Goal: Task Accomplishment & Management: Manage account settings

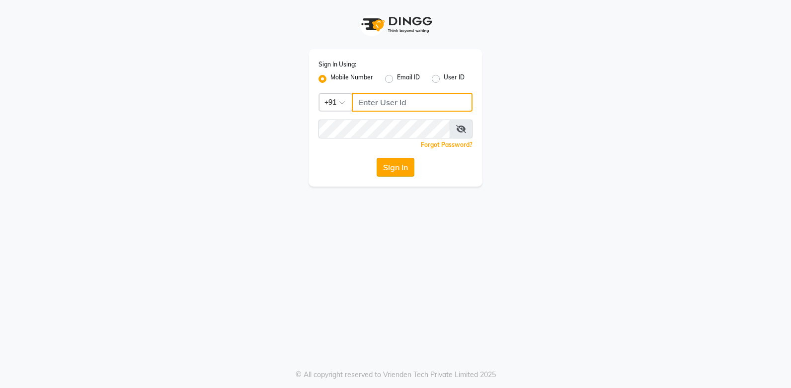
type input "937197877"
click at [403, 172] on button "Sign In" at bounding box center [396, 167] width 38 height 19
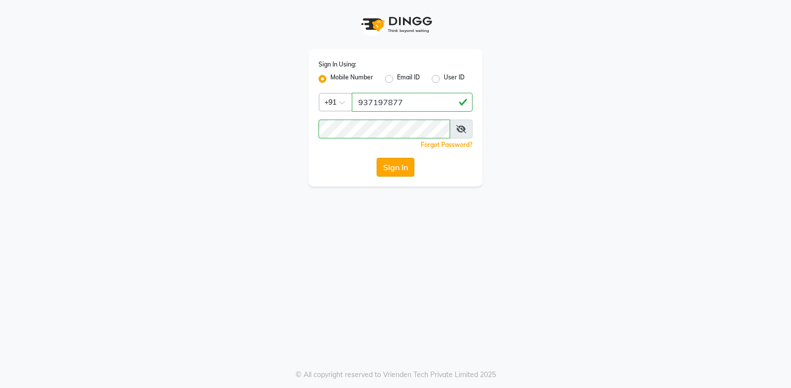
click at [393, 166] on button "Sign In" at bounding box center [396, 167] width 38 height 19
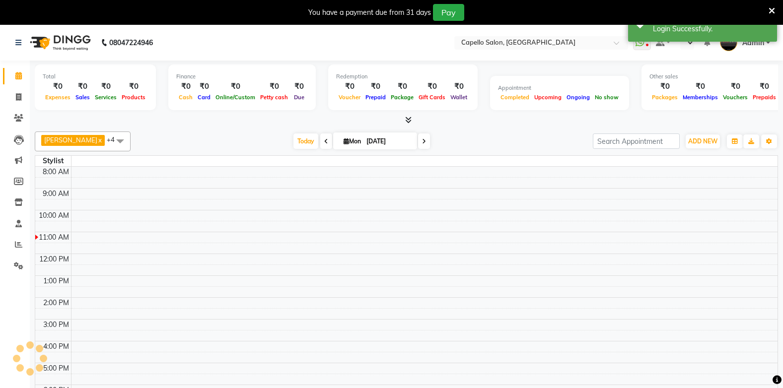
select select "en"
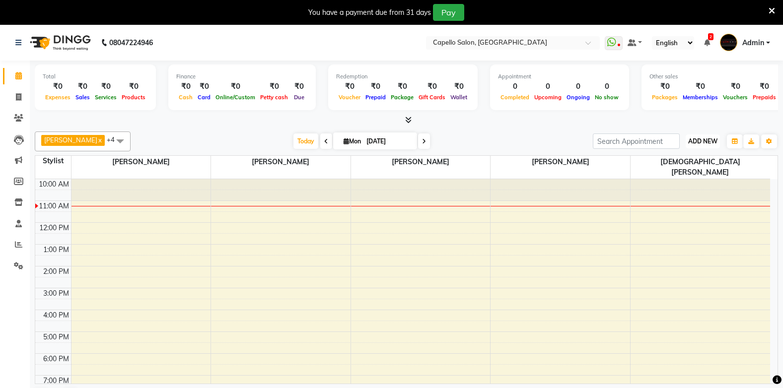
click at [703, 142] on span "ADD NEW" at bounding box center [702, 141] width 29 height 7
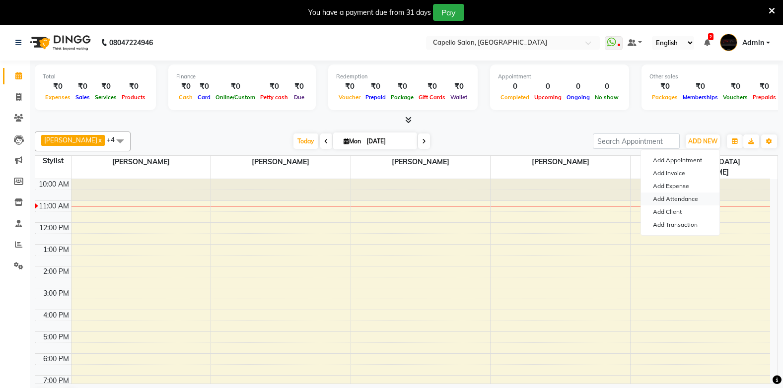
click at [688, 198] on link "Add Attendance" at bounding box center [680, 199] width 78 height 13
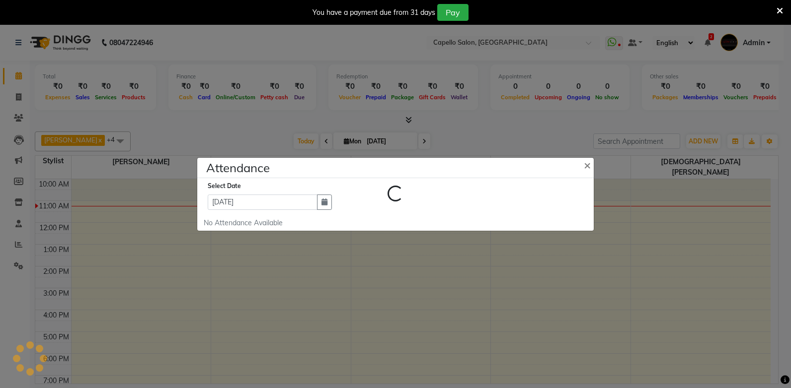
click at [576, 141] on ngb-modal-window "Attendance × Loading... Select Date [DATE] No Attendance Available" at bounding box center [395, 194] width 791 height 388
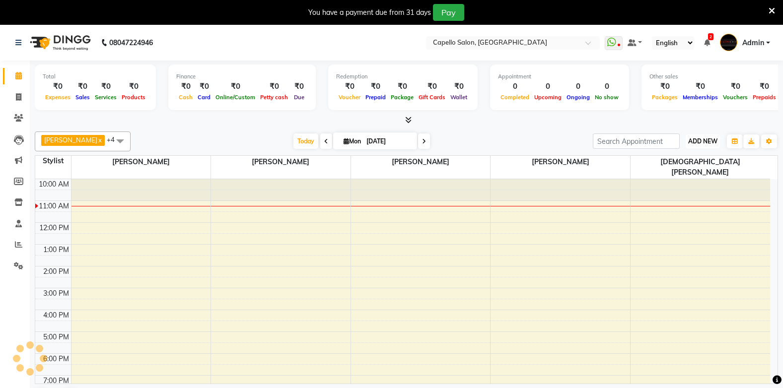
click at [700, 138] on span "ADD NEW" at bounding box center [702, 141] width 29 height 7
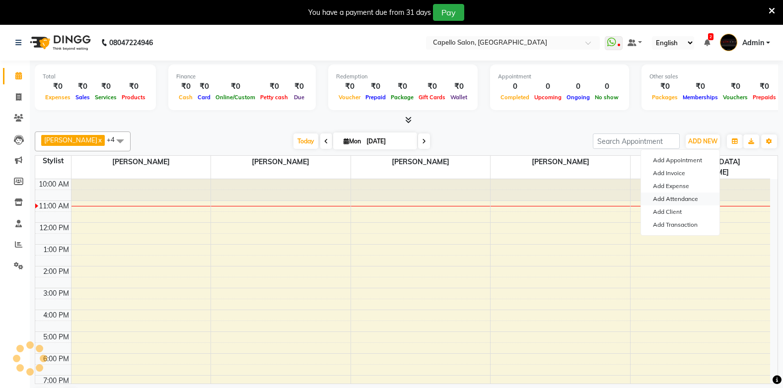
click at [673, 199] on link "Add Attendance" at bounding box center [680, 199] width 78 height 13
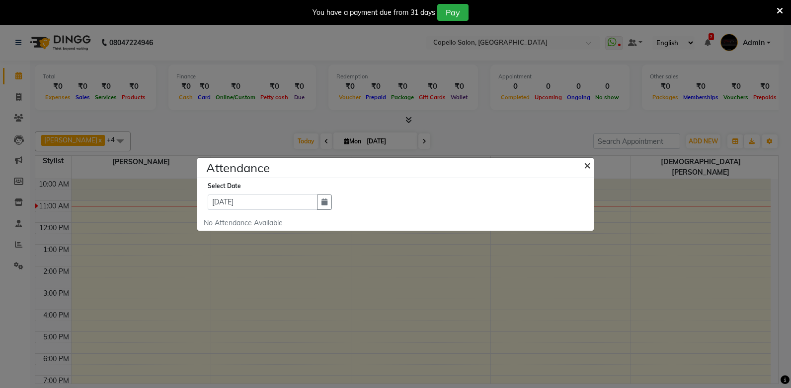
click at [587, 166] on span "×" at bounding box center [587, 164] width 7 height 15
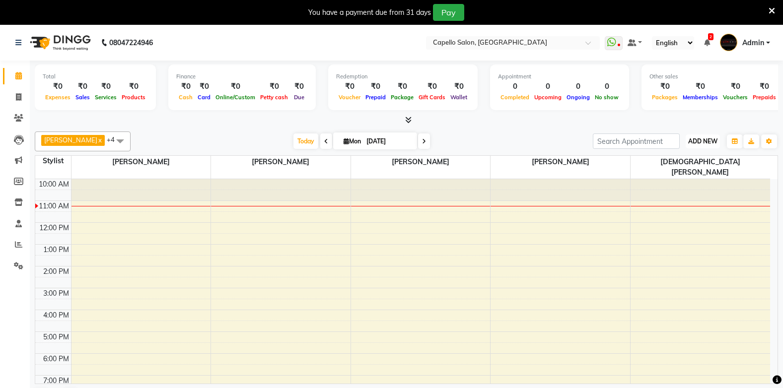
click at [709, 142] on span "ADD NEW" at bounding box center [702, 141] width 29 height 7
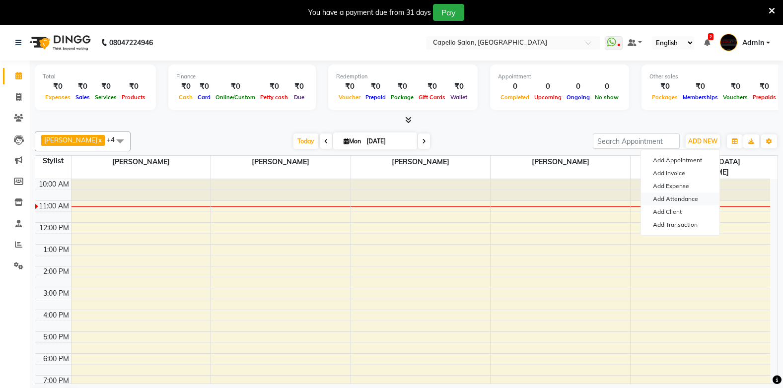
click at [692, 195] on link "Add Attendance" at bounding box center [680, 199] width 78 height 13
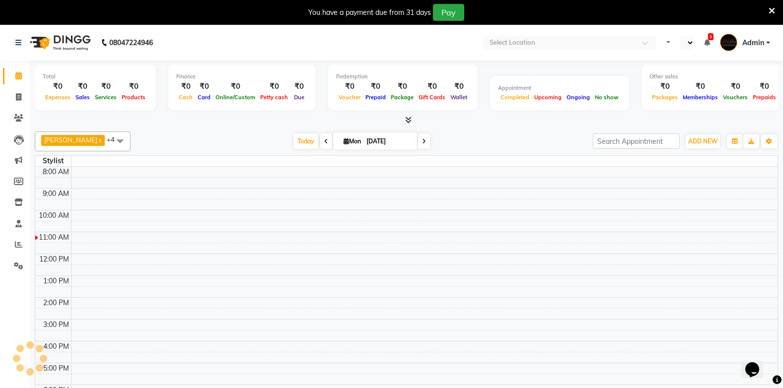
select select "en"
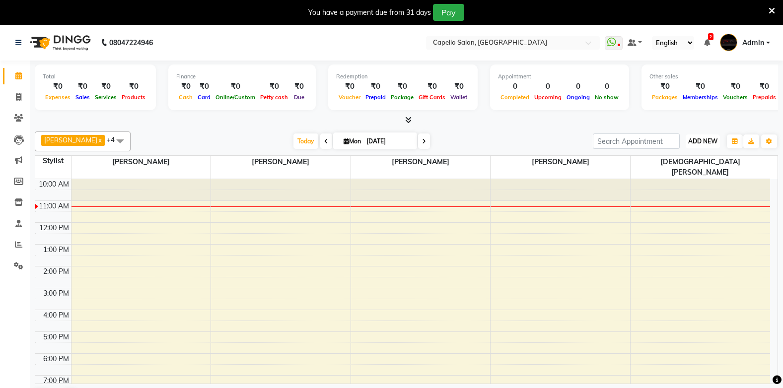
click at [703, 141] on span "ADD NEW" at bounding box center [702, 141] width 29 height 7
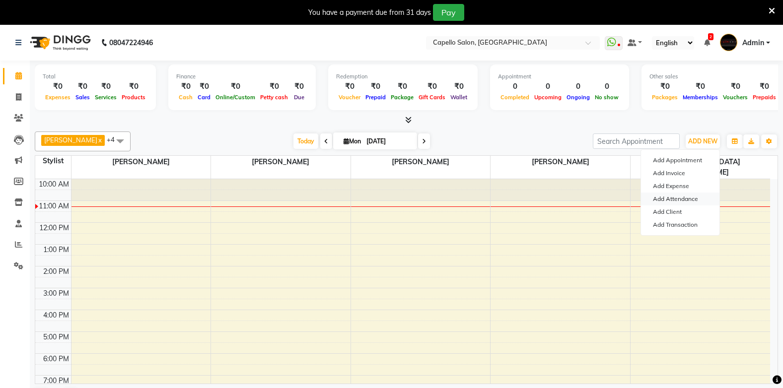
click at [684, 194] on link "Add Attendance" at bounding box center [680, 199] width 78 height 13
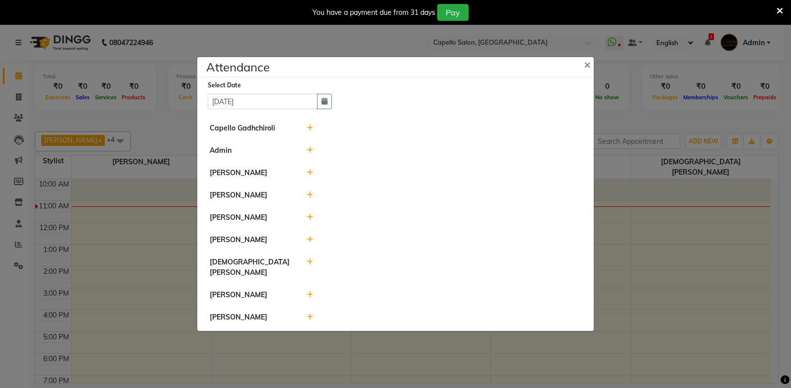
click at [311, 131] on icon at bounding box center [309, 128] width 6 height 7
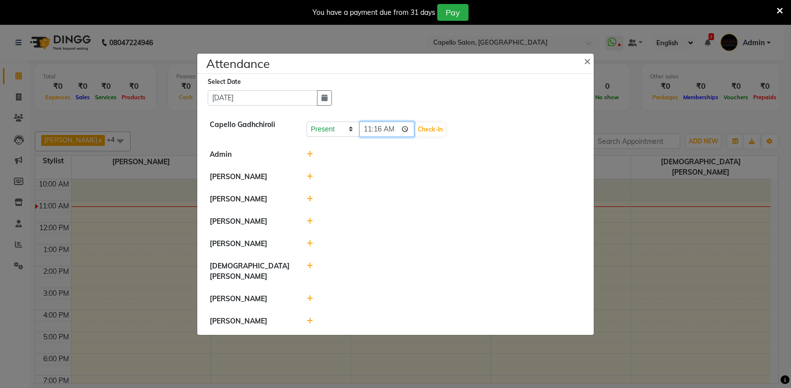
click at [364, 131] on input "11:16" at bounding box center [387, 129] width 56 height 15
type input "10:57"
click at [428, 131] on button "Check-In" at bounding box center [430, 130] width 30 height 14
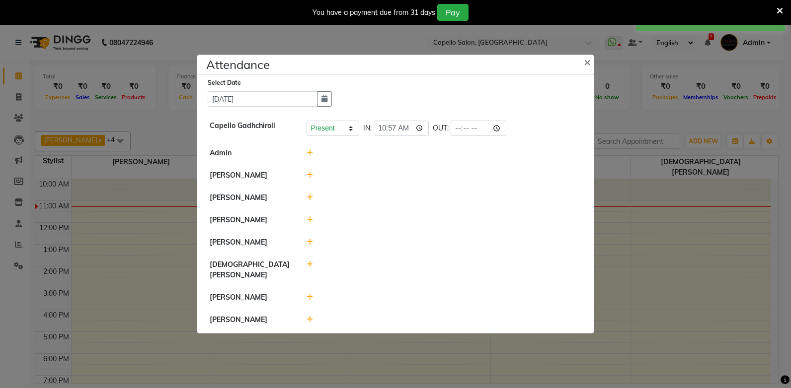
click at [305, 158] on div at bounding box center [444, 153] width 290 height 10
click at [304, 158] on div at bounding box center [444, 153] width 290 height 10
click at [306, 156] on icon at bounding box center [309, 153] width 6 height 7
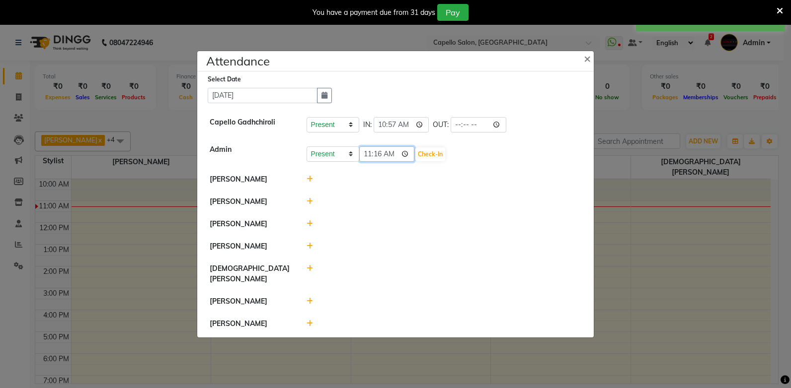
click at [370, 158] on input "11:16" at bounding box center [387, 154] width 56 height 15
type input "10:57"
click at [427, 161] on button "Check-In" at bounding box center [430, 155] width 30 height 14
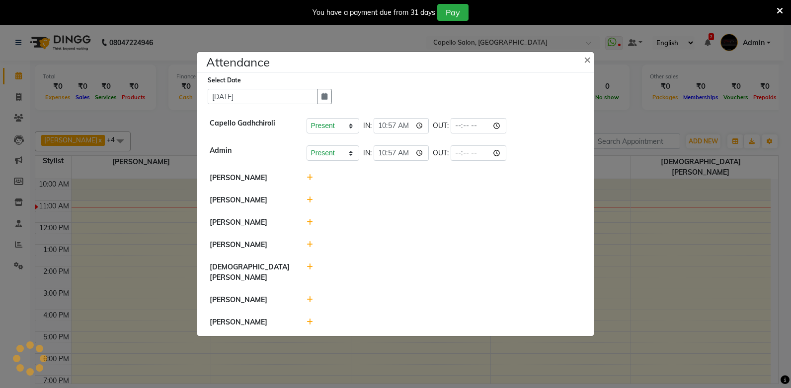
click at [309, 181] on icon at bounding box center [309, 177] width 6 height 7
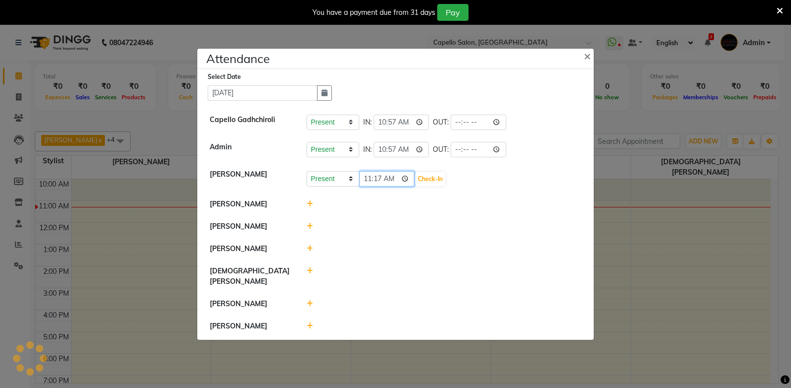
click at [361, 182] on input "11:17" at bounding box center [387, 178] width 56 height 15
type input "11:00"
click at [415, 179] on button "Check-In" at bounding box center [430, 179] width 30 height 14
click at [428, 185] on button "Check-In" at bounding box center [430, 179] width 30 height 14
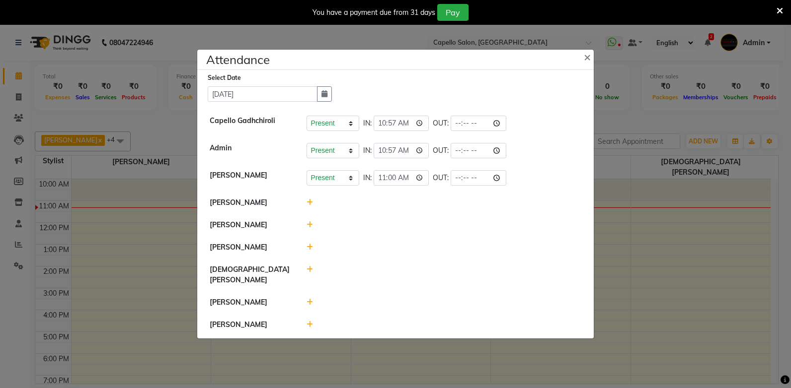
drag, startPoint x: 309, startPoint y: 209, endPoint x: 349, endPoint y: 193, distance: 42.5
click at [319, 201] on li "[PERSON_NAME]" at bounding box center [395, 203] width 391 height 23
click at [307, 205] on icon at bounding box center [309, 202] width 6 height 7
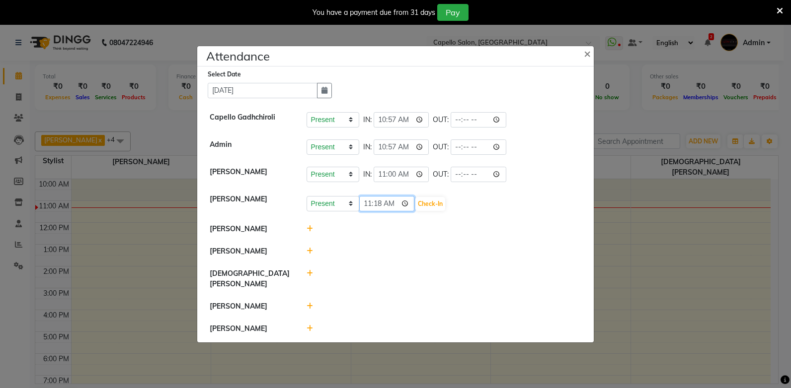
click at [369, 207] on input "11:18" at bounding box center [387, 203] width 56 height 15
click at [378, 205] on input "11:18" at bounding box center [387, 203] width 56 height 15
type input "11:00"
click at [423, 208] on button "Check-In" at bounding box center [430, 204] width 30 height 14
click at [419, 208] on button "Check-In" at bounding box center [430, 204] width 30 height 14
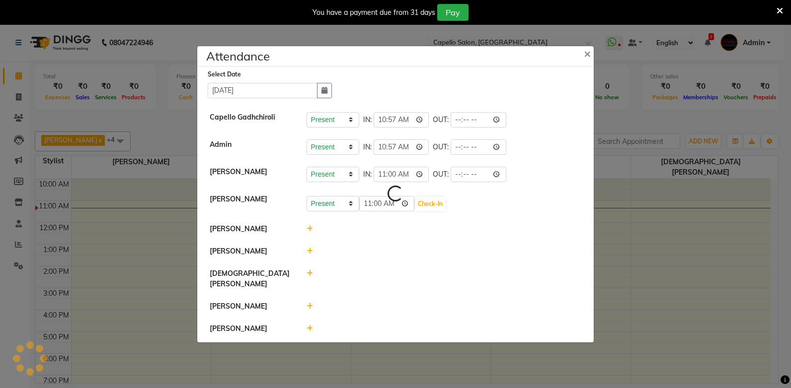
drag, startPoint x: 669, startPoint y: 286, endPoint x: 664, endPoint y: 290, distance: 6.5
click at [669, 286] on ngb-modal-window "Attendance × Loading... Select Date 01-09-2025 Capello Gadhchiroli Present Abse…" at bounding box center [395, 194] width 791 height 388
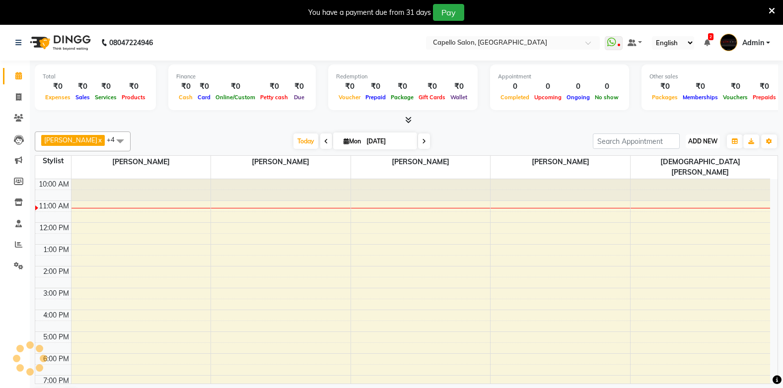
drag, startPoint x: 699, startPoint y: 145, endPoint x: 702, endPoint y: 138, distance: 7.8
click at [702, 139] on span "ADD NEW" at bounding box center [702, 141] width 29 height 7
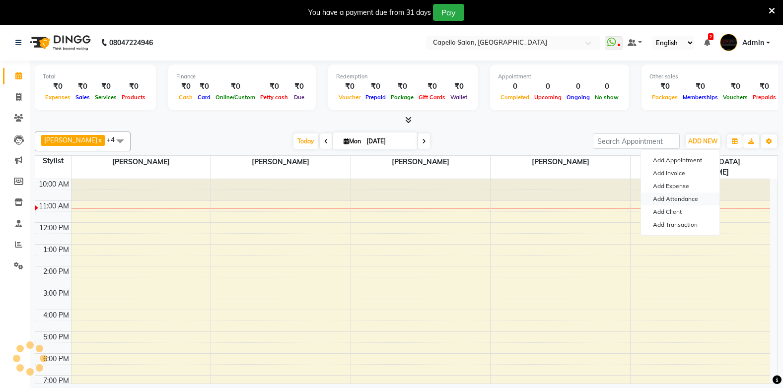
click at [683, 198] on link "Add Attendance" at bounding box center [680, 199] width 78 height 13
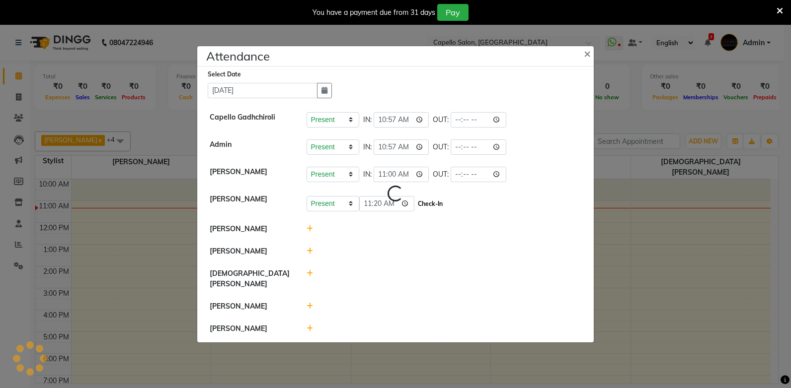
click at [419, 208] on button "Check-In" at bounding box center [430, 204] width 30 height 14
click at [309, 232] on icon at bounding box center [309, 229] width 6 height 7
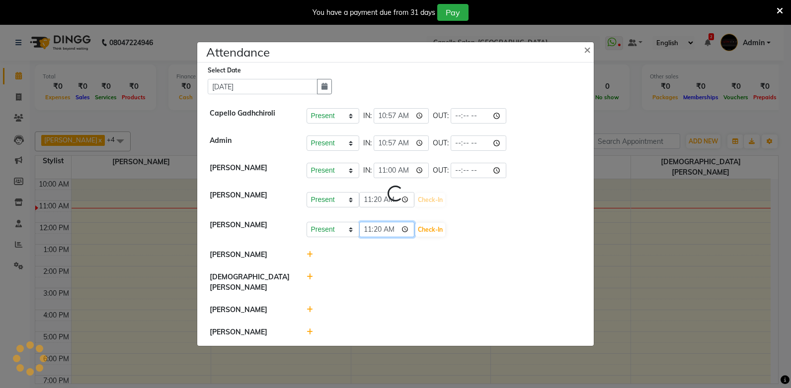
click at [366, 233] on input "11:20" at bounding box center [387, 229] width 56 height 15
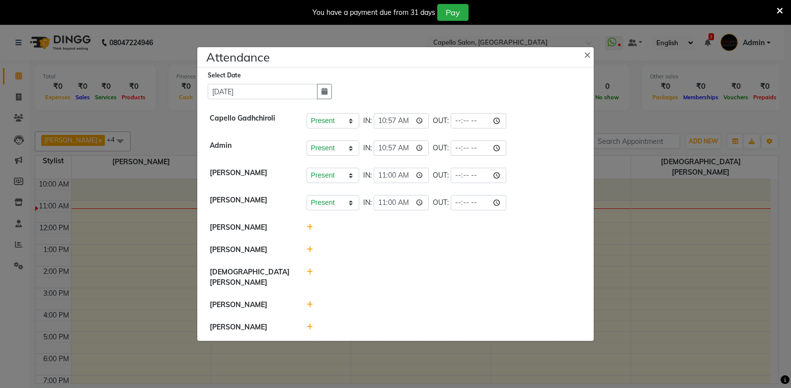
click at [311, 231] on icon at bounding box center [309, 227] width 6 height 7
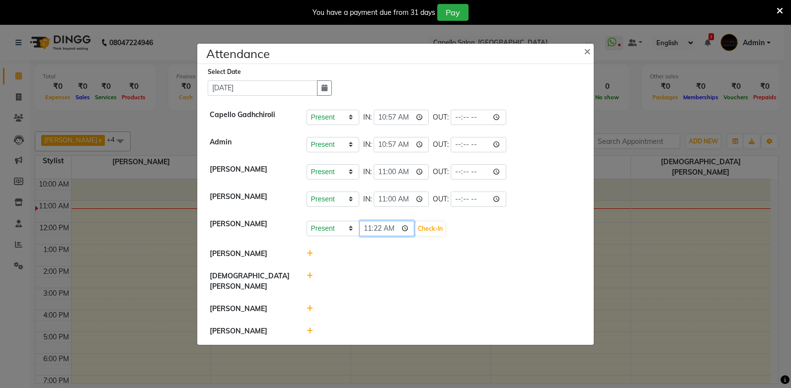
click at [369, 232] on input "11:22" at bounding box center [387, 228] width 56 height 15
type input "10:59"
click at [421, 230] on button "Check-In" at bounding box center [430, 229] width 30 height 14
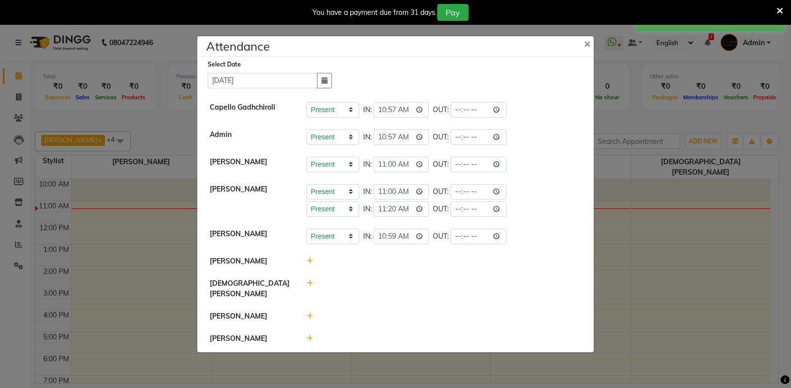
click at [308, 284] on span at bounding box center [309, 283] width 6 height 9
click at [368, 287] on input "11:22" at bounding box center [387, 288] width 56 height 15
type input "10:42"
click at [419, 292] on button "Check-In" at bounding box center [430, 289] width 30 height 14
click at [306, 315] on icon at bounding box center [309, 316] width 6 height 7
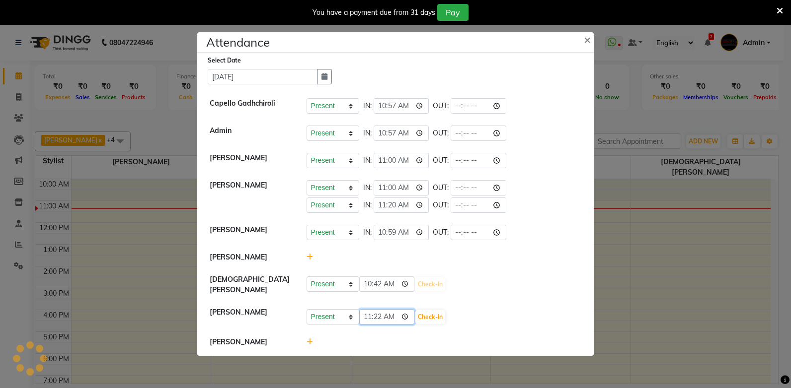
click at [370, 315] on input "11:22" at bounding box center [387, 316] width 56 height 15
type input "11:00"
click at [422, 317] on button "Check-In" at bounding box center [430, 317] width 30 height 14
click at [310, 339] on icon at bounding box center [309, 342] width 6 height 7
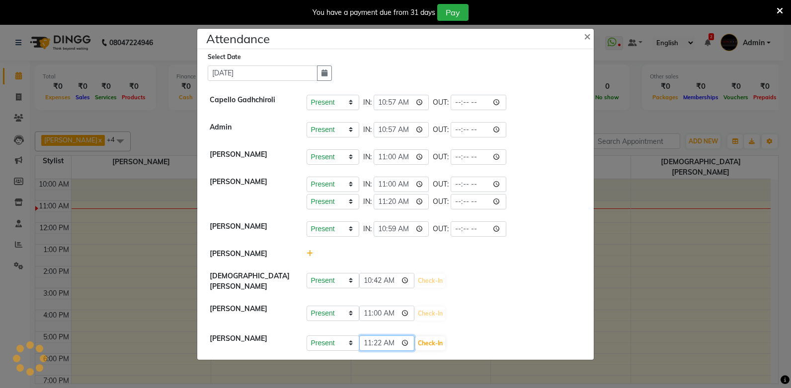
click at [368, 339] on input "11:22" at bounding box center [387, 343] width 56 height 15
type input "10:57"
click at [418, 344] on button "Check-In" at bounding box center [430, 344] width 30 height 14
click at [421, 283] on button "Check-In" at bounding box center [430, 281] width 30 height 14
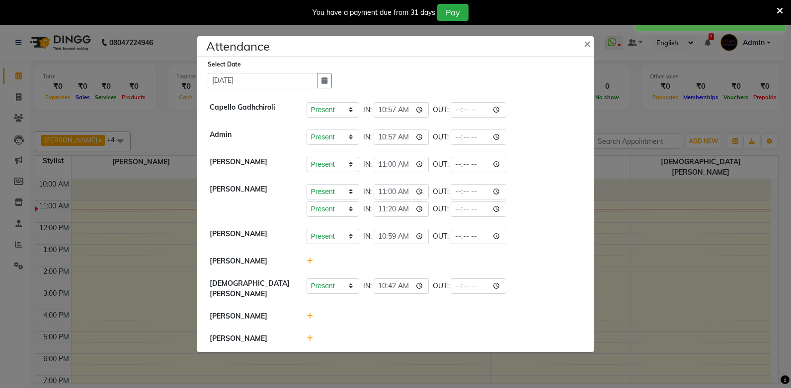
click at [313, 314] on div at bounding box center [444, 316] width 290 height 10
click at [310, 313] on icon at bounding box center [309, 316] width 6 height 7
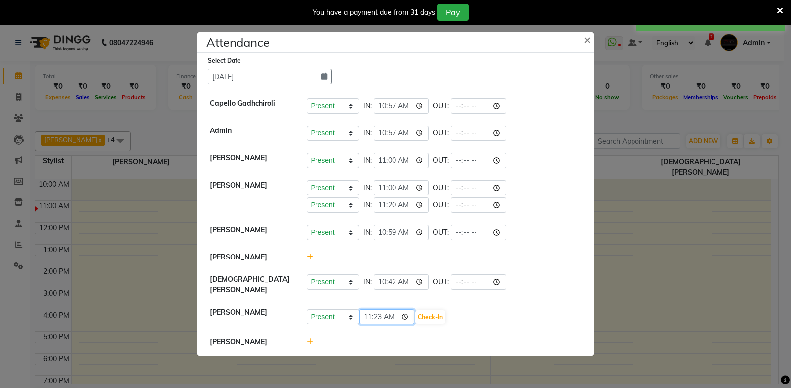
click at [365, 314] on input "11:23" at bounding box center [387, 316] width 56 height 15
click at [375, 310] on input "11:23" at bounding box center [387, 316] width 56 height 15
type input "11:00"
click at [426, 315] on button "Check-In" at bounding box center [430, 317] width 30 height 14
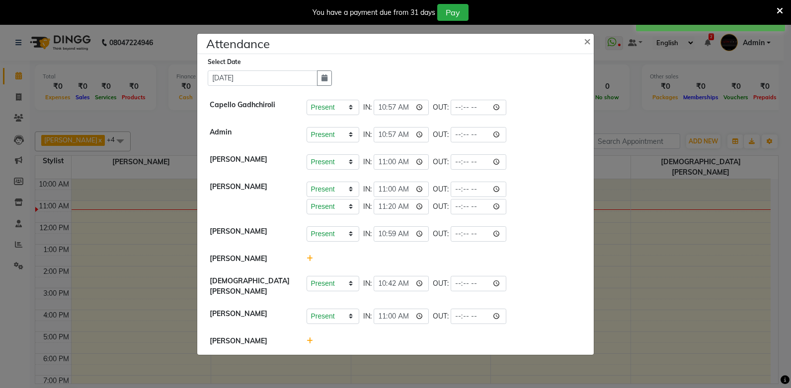
click at [310, 339] on icon at bounding box center [309, 341] width 6 height 7
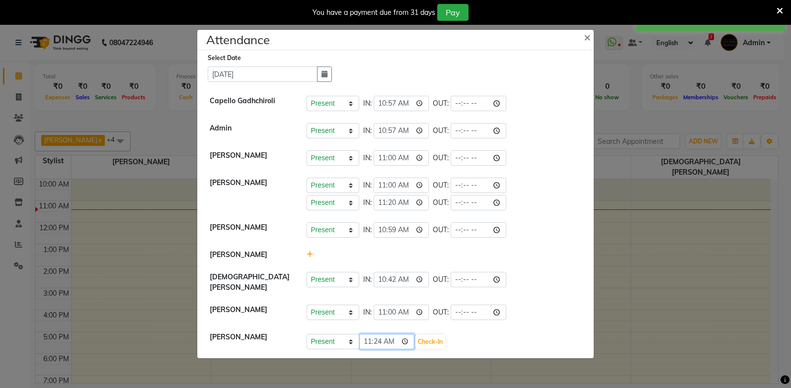
click at [366, 336] on input "11:24" at bounding box center [387, 341] width 56 height 15
type input "10:57"
click at [421, 338] on button "Check-In" at bounding box center [430, 342] width 30 height 14
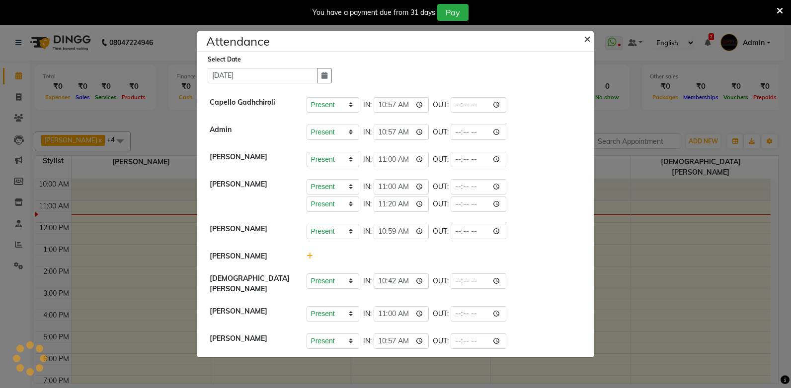
click at [590, 41] on span "×" at bounding box center [587, 38] width 7 height 15
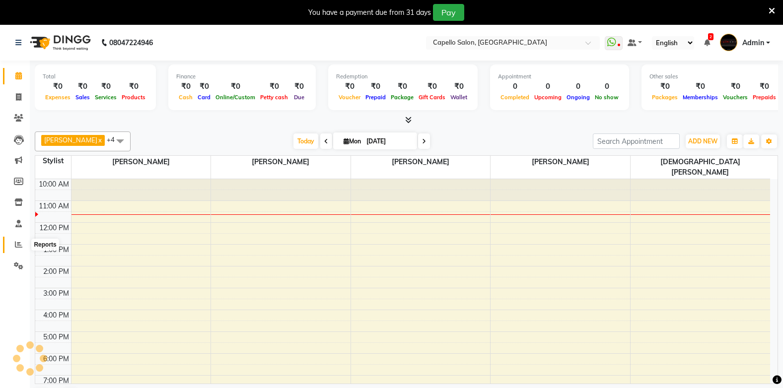
click at [17, 248] on icon at bounding box center [18, 244] width 7 height 7
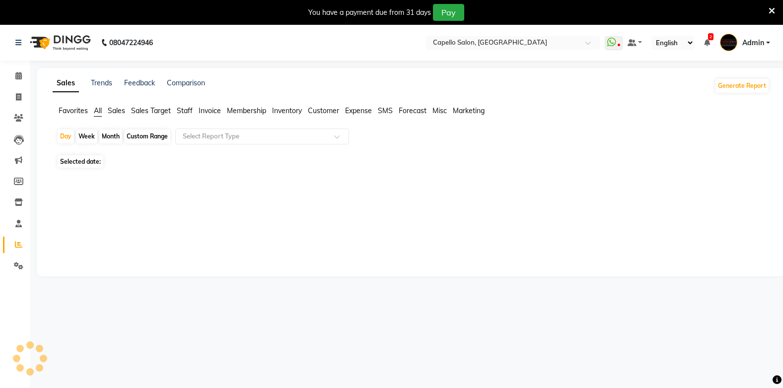
click at [86, 109] on span "Favorites" at bounding box center [73, 110] width 29 height 9
click at [186, 140] on input "text" at bounding box center [252, 137] width 143 height 10
click at [115, 138] on div "Month" at bounding box center [110, 137] width 23 height 14
select select "9"
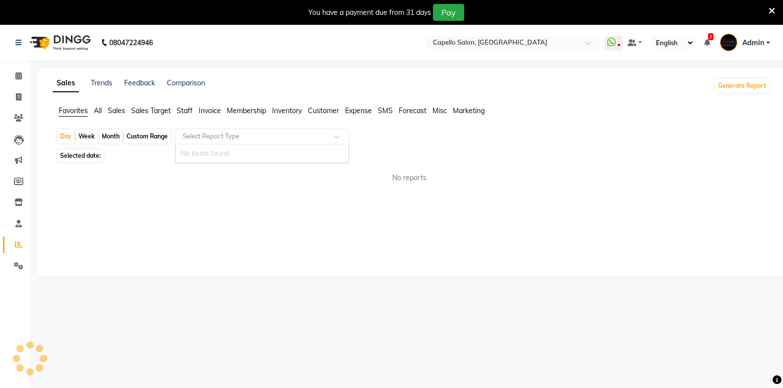
select select "2025"
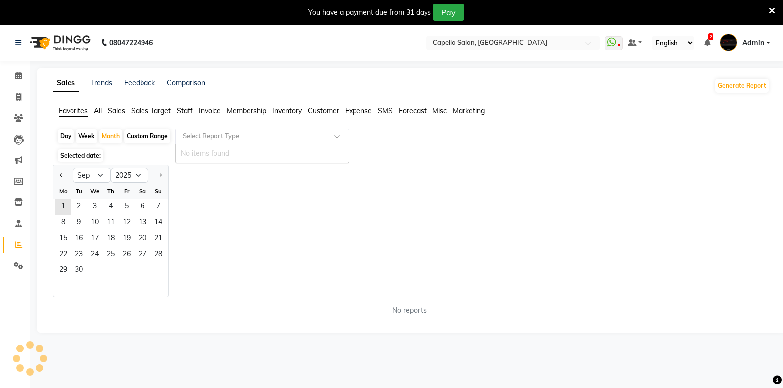
click at [208, 142] on div "Select Report Type" at bounding box center [262, 137] width 174 height 16
click at [17, 78] on icon at bounding box center [18, 75] width 6 height 7
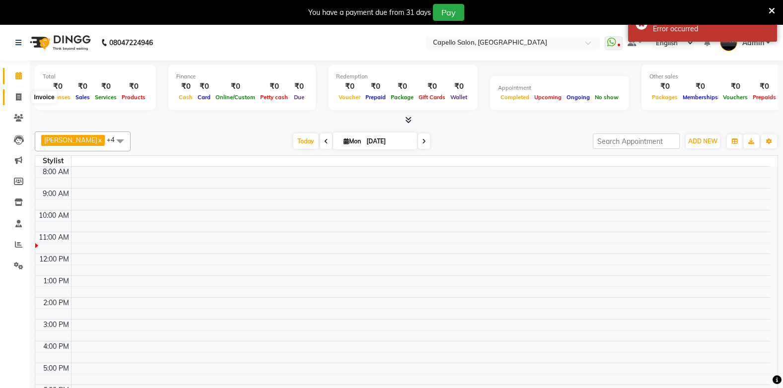
click at [18, 99] on icon at bounding box center [18, 96] width 5 height 7
select select "service"
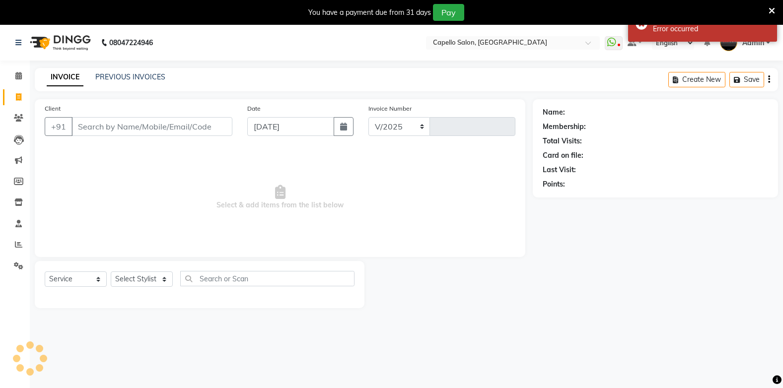
select select "810"
type input "1811"
click at [21, 244] on icon at bounding box center [18, 244] width 7 height 7
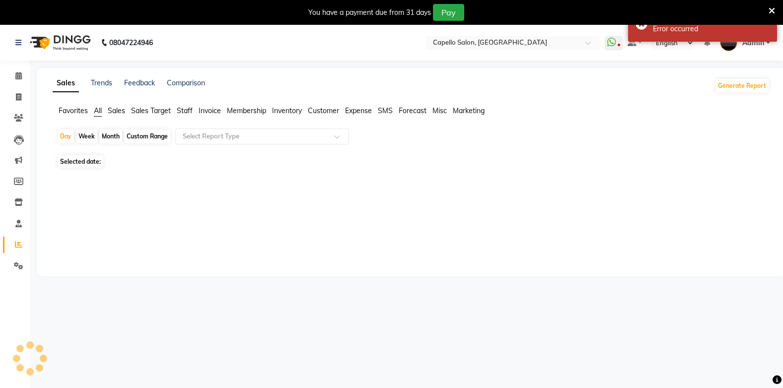
click at [77, 106] on span "Favorites" at bounding box center [73, 110] width 29 height 9
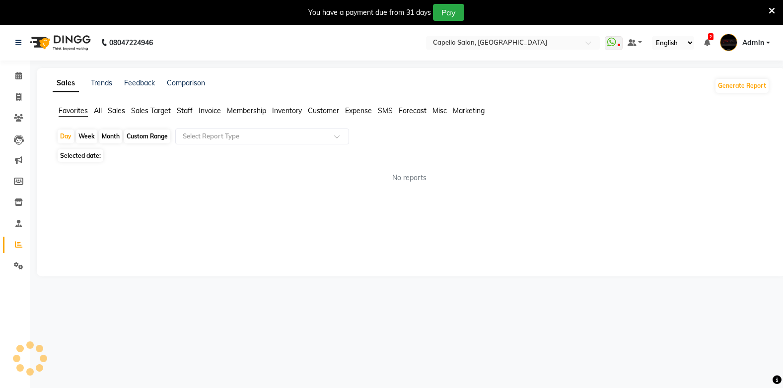
click at [110, 135] on div "Month" at bounding box center [110, 137] width 23 height 14
select select "9"
select select "2025"
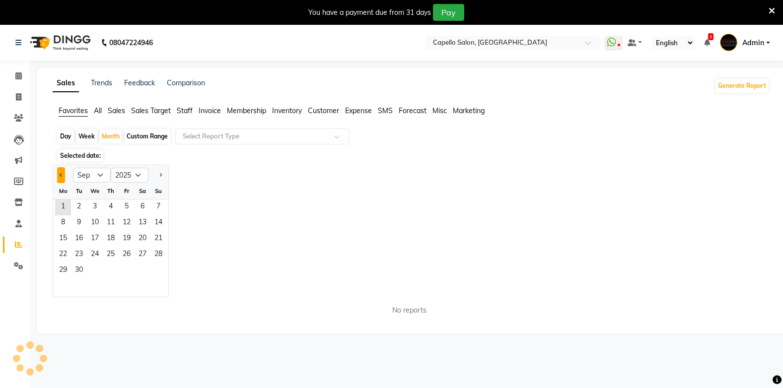
click at [61, 177] on button "Previous month" at bounding box center [61, 175] width 8 height 16
select select "8"
click at [213, 138] on input "text" at bounding box center [252, 137] width 143 height 10
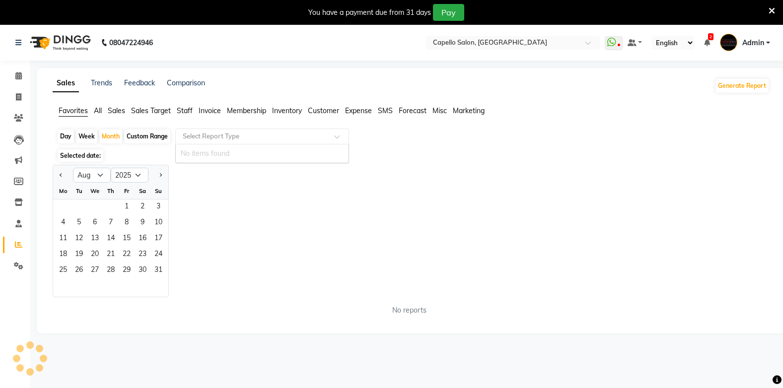
click at [213, 138] on input "text" at bounding box center [252, 137] width 143 height 10
click at [209, 138] on input "text" at bounding box center [252, 137] width 143 height 10
click at [213, 139] on input "text" at bounding box center [252, 137] width 143 height 10
click at [218, 140] on input "text" at bounding box center [252, 137] width 143 height 10
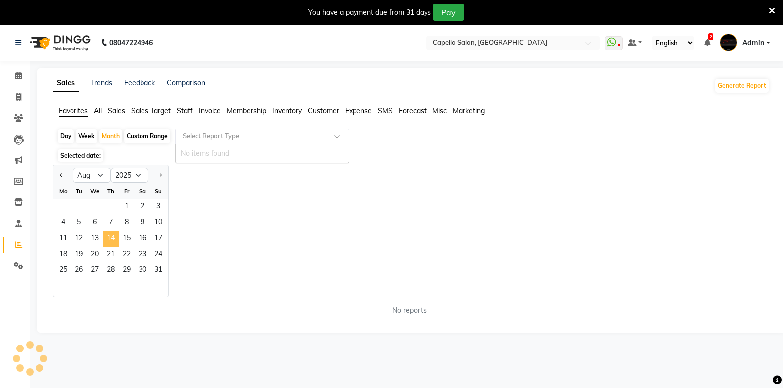
click at [109, 245] on span "14" at bounding box center [111, 239] width 16 height 16
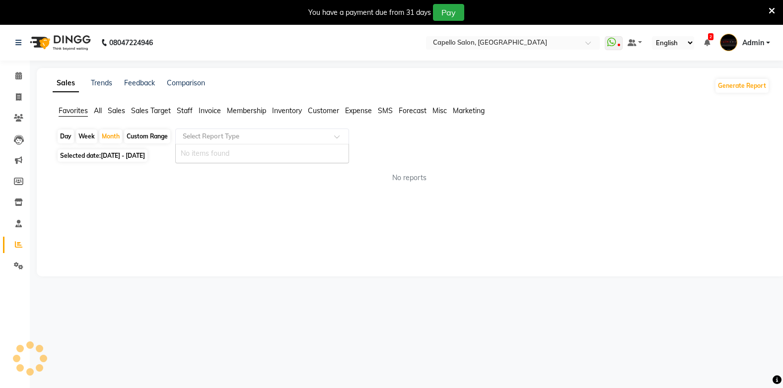
click at [211, 136] on input "text" at bounding box center [252, 137] width 143 height 10
click at [145, 152] on span "01-08-2025 - 31-08-2025" at bounding box center [123, 155] width 44 height 7
select select "8"
select select "2025"
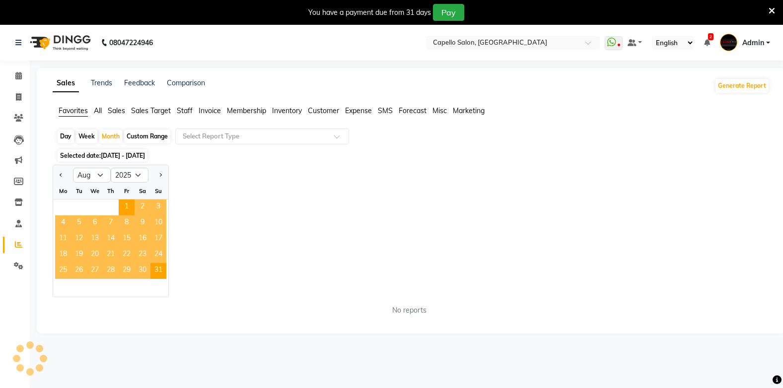
click at [135, 217] on span "9" at bounding box center [143, 224] width 16 height 16
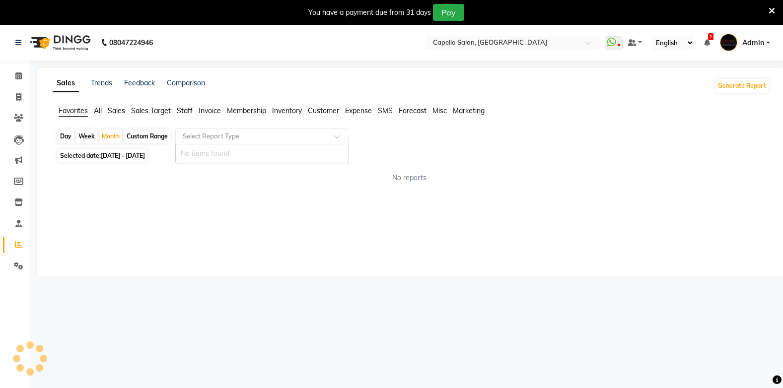
click at [221, 137] on input "text" at bounding box center [252, 137] width 143 height 10
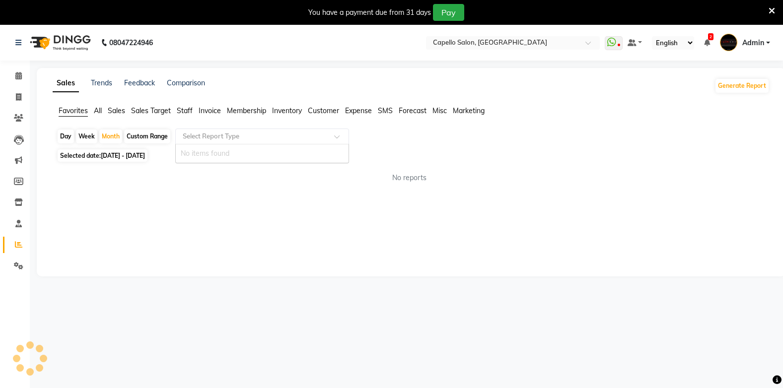
click at [221, 137] on input "text" at bounding box center [252, 137] width 143 height 10
click at [206, 134] on input "text" at bounding box center [252, 137] width 143 height 10
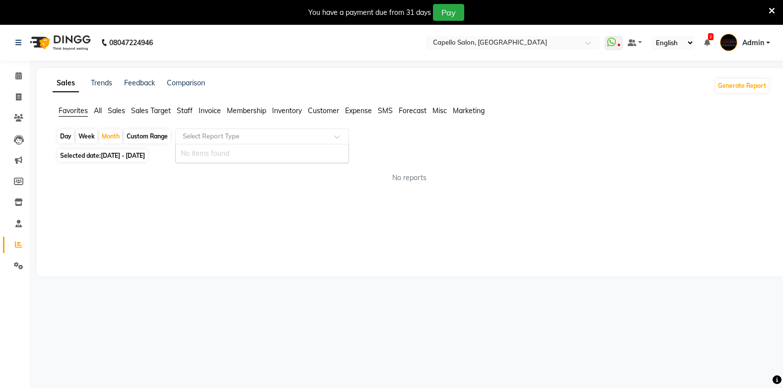
click at [206, 134] on input "text" at bounding box center [252, 137] width 143 height 10
click at [22, 78] on span at bounding box center [18, 76] width 17 height 11
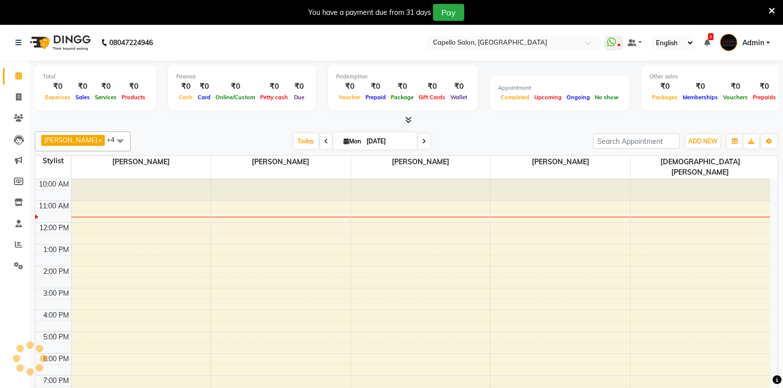
scroll to position [1, 0]
